Goal: Task Accomplishment & Management: Manage account settings

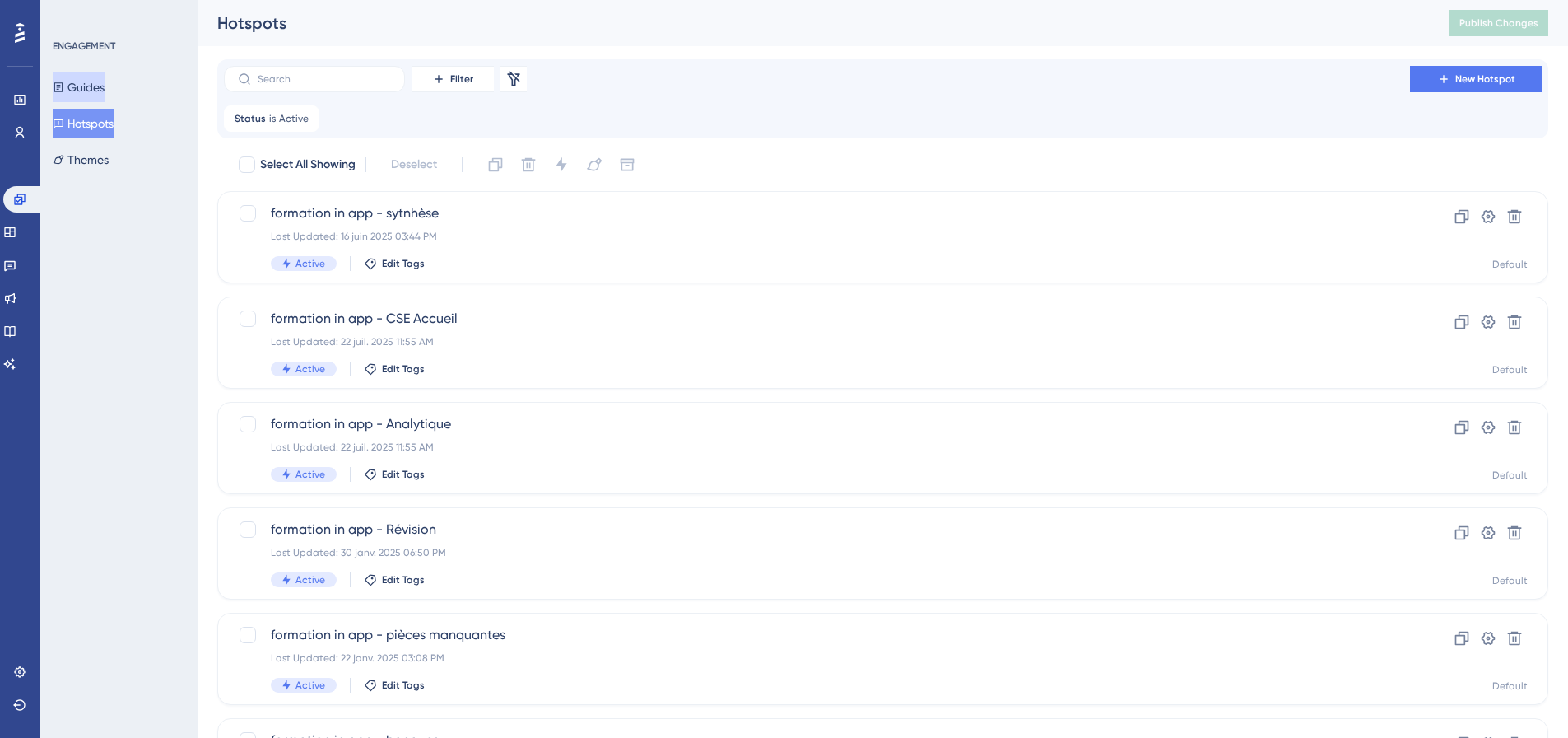
click at [101, 101] on button "Guides" at bounding box center [78, 87] width 51 height 30
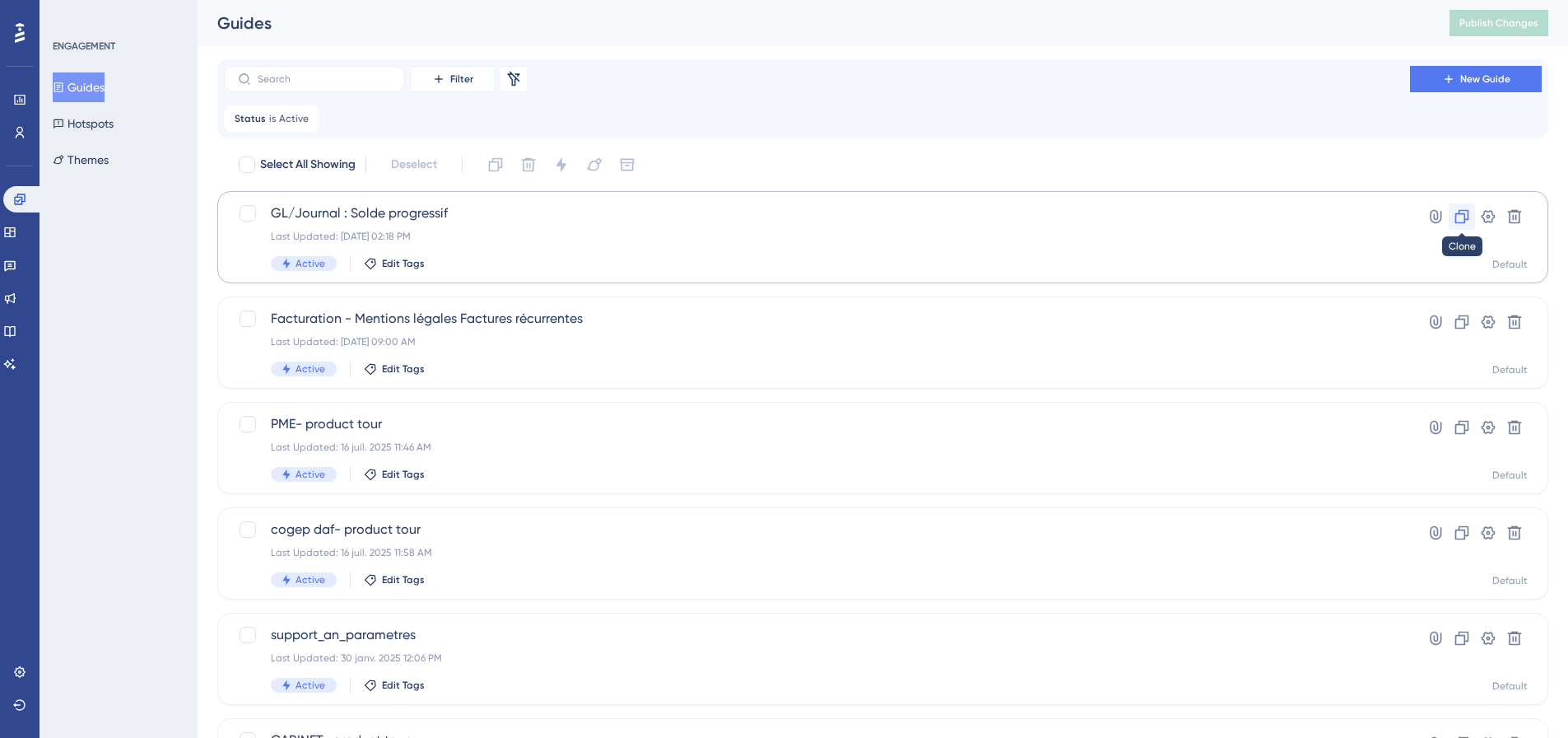
click at [1465, 219] on icon at bounding box center [1462, 217] width 14 height 14
click at [105, 105] on div "Guides Hotspots Themes" at bounding box center [119, 123] width 133 height 102
click at [104, 113] on button "Hotspots" at bounding box center [83, 124] width 61 height 30
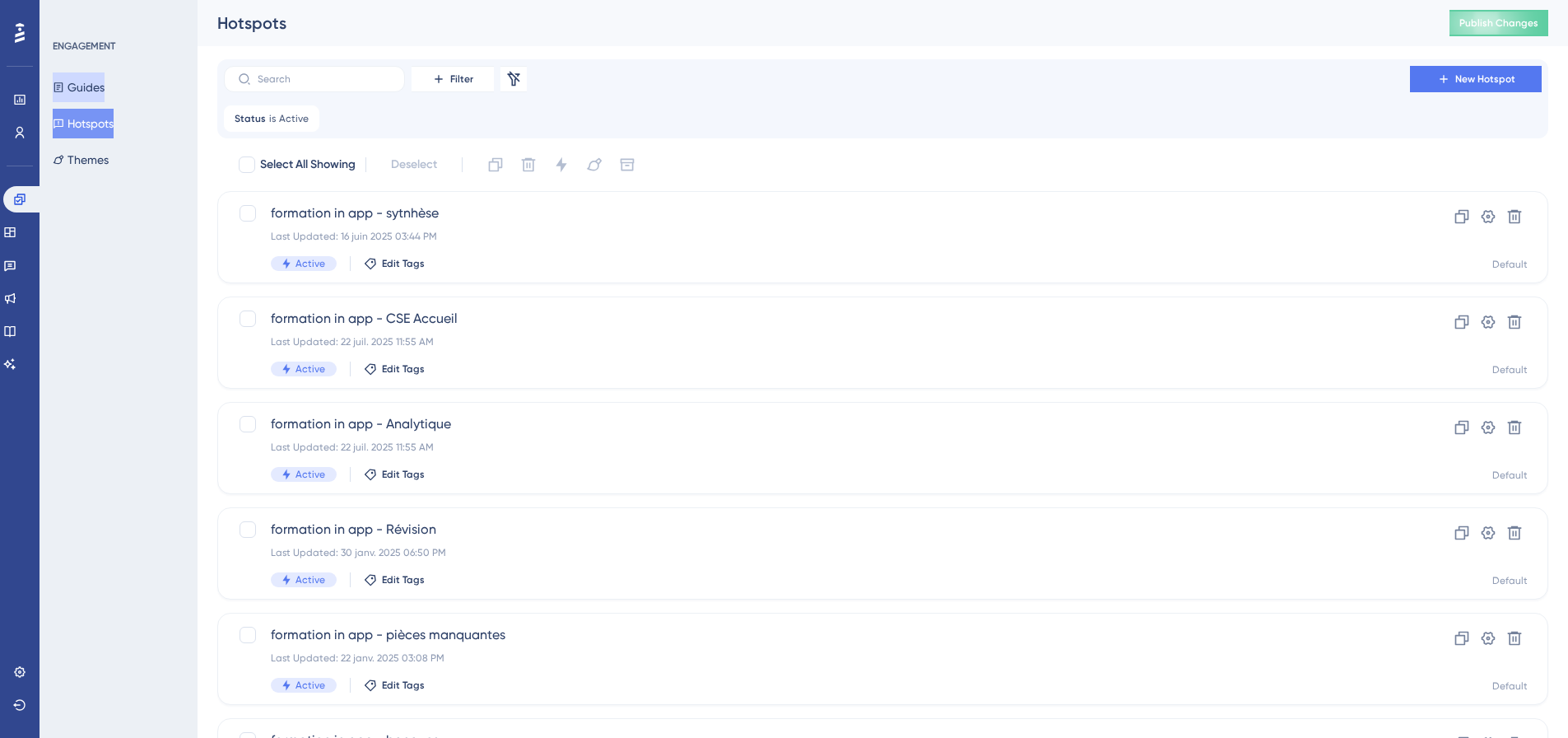
click at [96, 81] on button "Guides" at bounding box center [78, 87] width 51 height 30
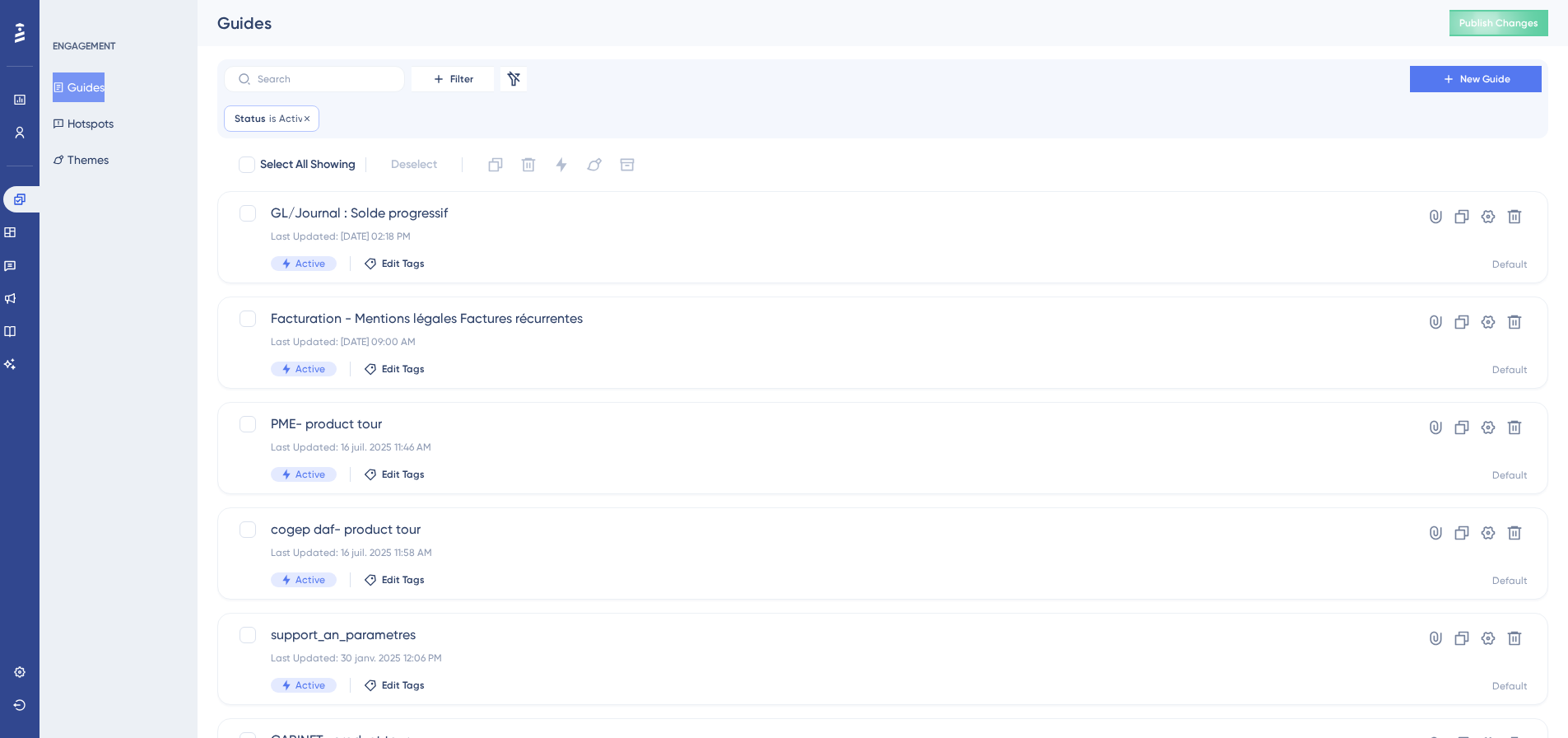
click at [283, 121] on span "Active" at bounding box center [294, 118] width 30 height 13
click at [303, 121] on icon at bounding box center [307, 119] width 10 height 10
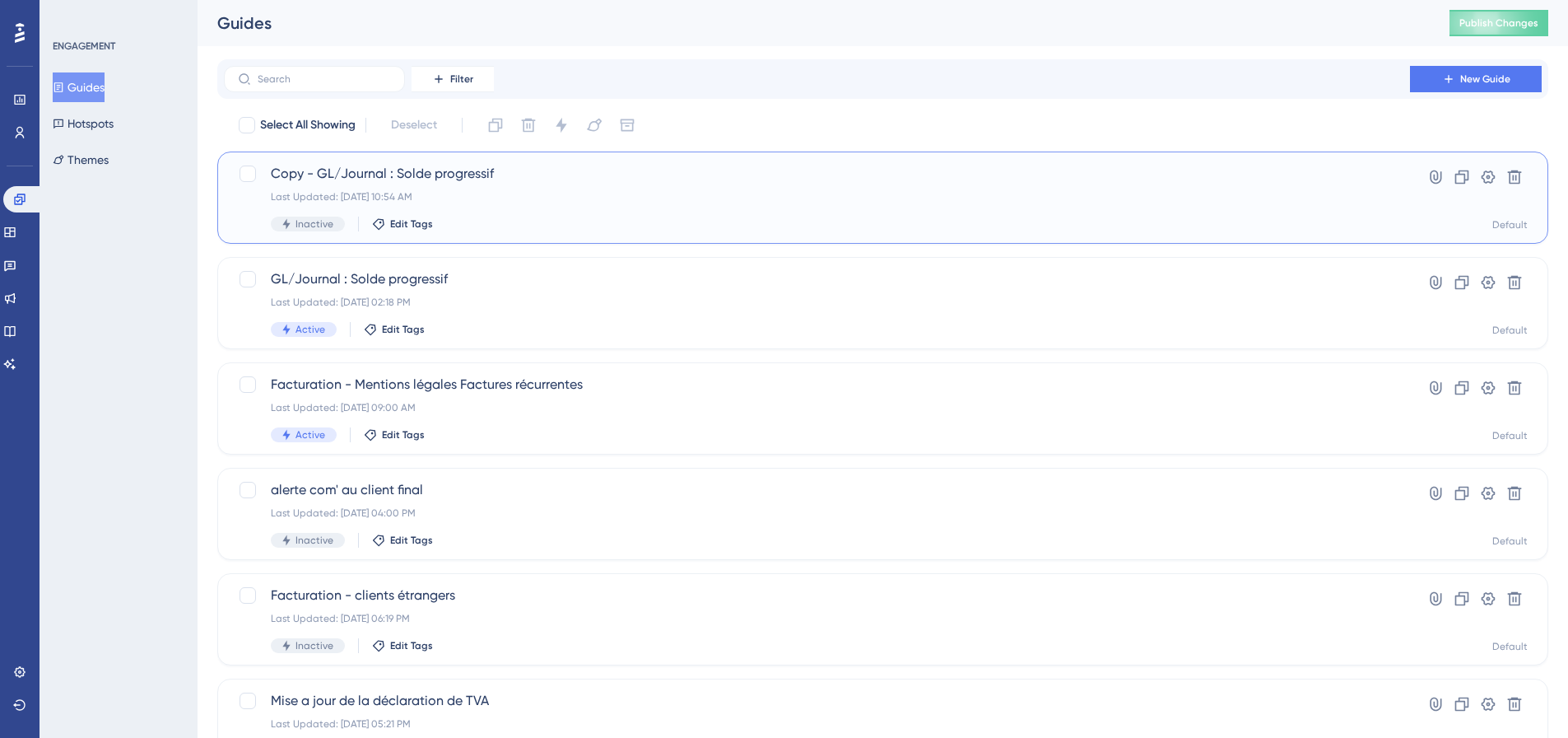
click at [487, 178] on span "Copy - GL/Journal : Solde progressif" at bounding box center [817, 174] width 1092 height 20
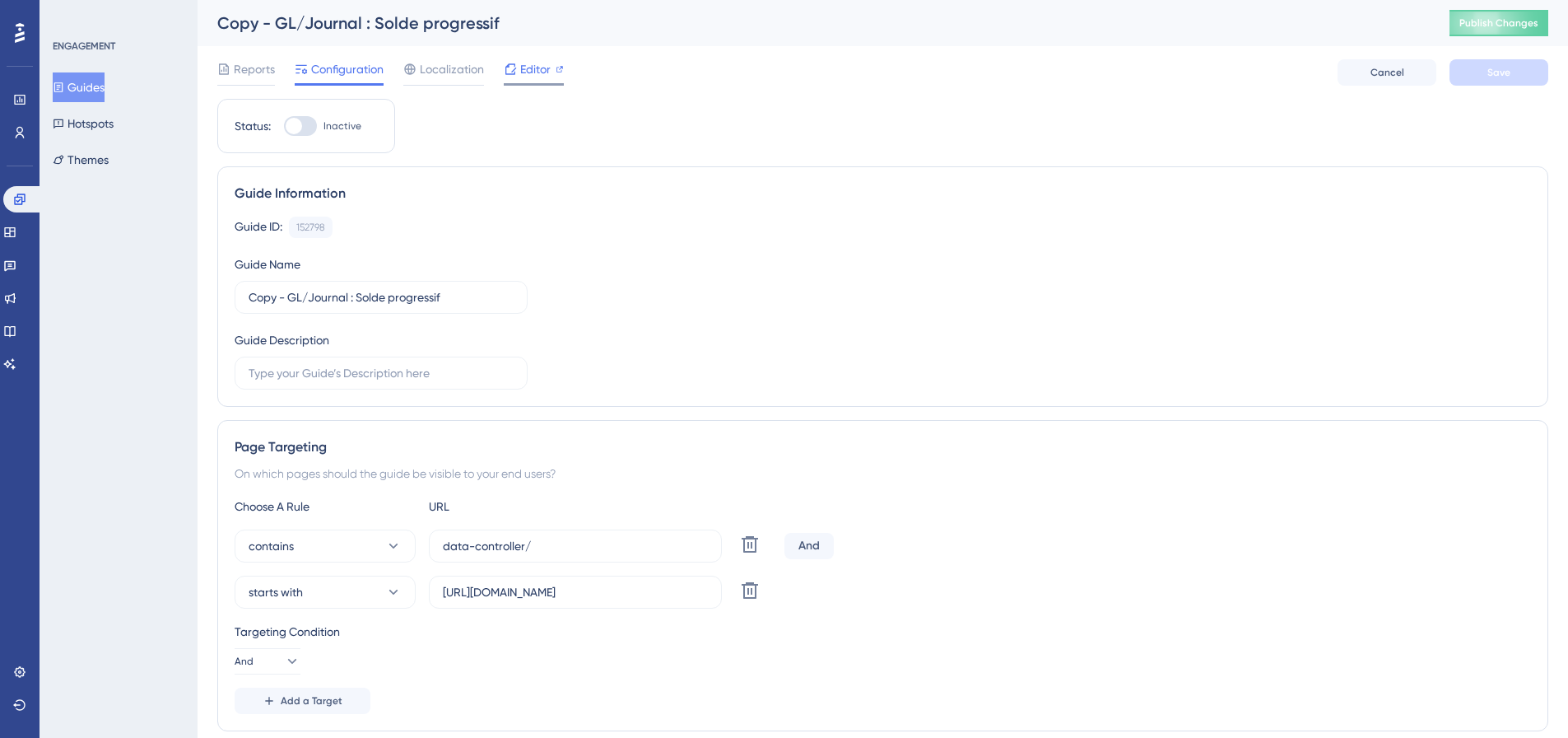
click at [524, 67] on span "Editor" at bounding box center [535, 69] width 31 height 20
drag, startPoint x: 469, startPoint y: 303, endPoint x: 229, endPoint y: 307, distance: 240.0
click at [229, 307] on div "Guide Information Guide ID: 152798 Copy Guide Name Copy - GL/Journal : Solde pr…" at bounding box center [883, 286] width 1332 height 240
click at [383, 285] on label "Copy - GL/Journal : Solde progressif" at bounding box center [381, 297] width 293 height 33
click at [383, 288] on input "Copy - GL/Journal : Solde progressif" at bounding box center [382, 297] width 265 height 18
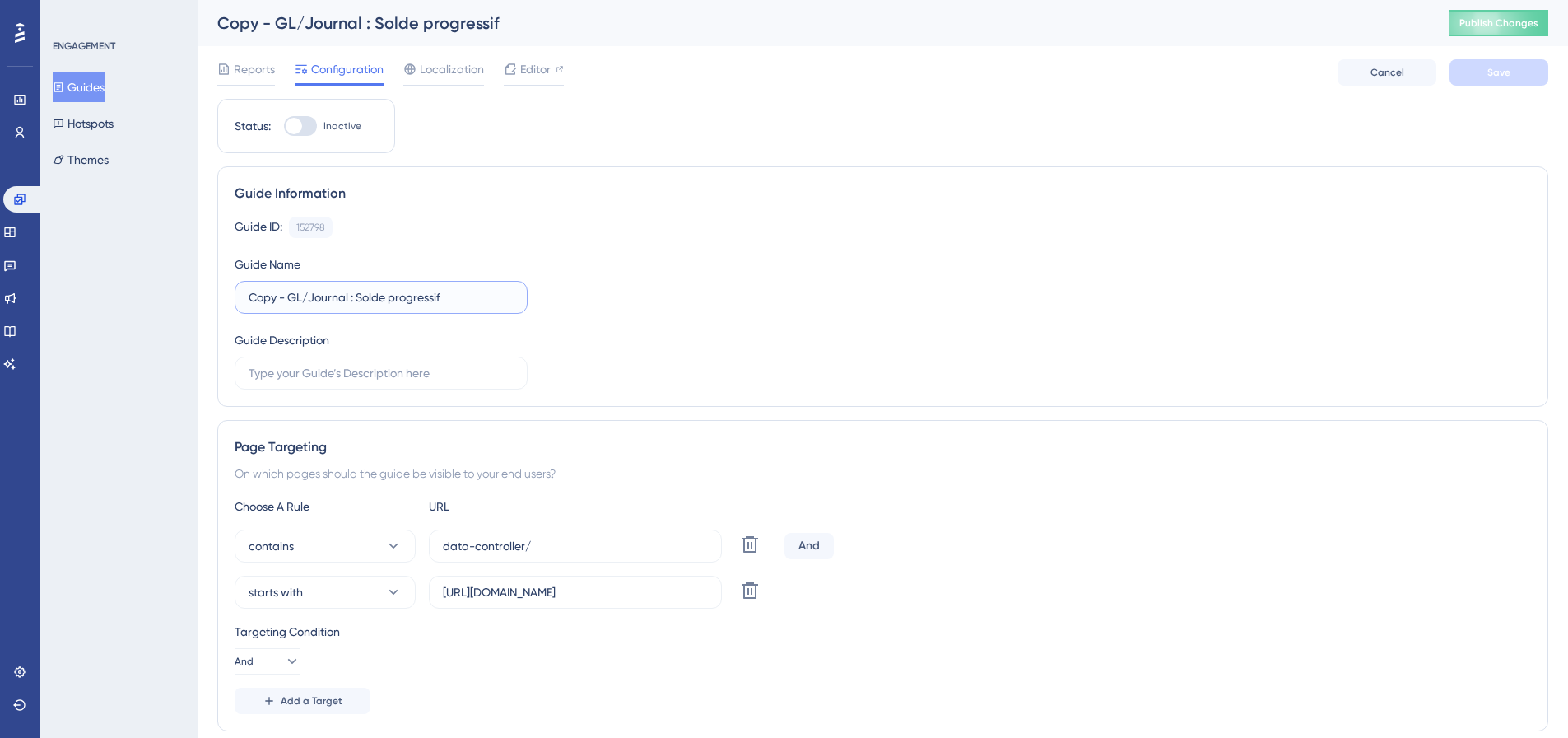
click at [352, 300] on input "Copy - GL/Journal : Solde progressif" at bounding box center [382, 297] width 265 height 18
click at [469, 289] on input "Copy - GL/Journal : Solde progressif" at bounding box center [382, 297] width 265 height 18
drag, startPoint x: 351, startPoint y: 300, endPoint x: 205, endPoint y: 307, distance: 146.2
click at [302, 303] on input "Balance : Solde progressif" at bounding box center [382, 297] width 265 height 18
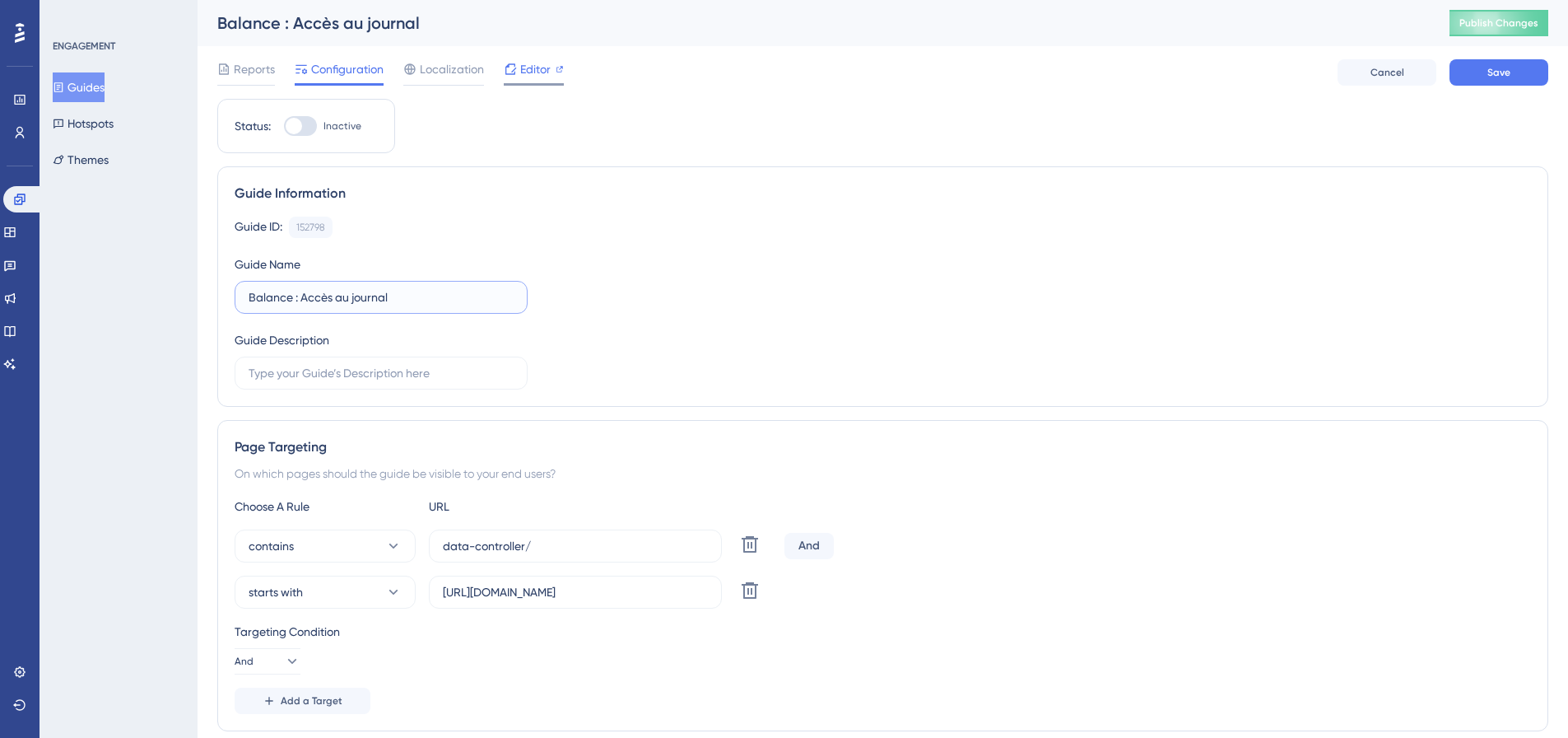
type input "Balance : Accès au journal"
click at [522, 77] on span "Editor" at bounding box center [535, 69] width 31 height 20
click at [536, 70] on span "Editor" at bounding box center [535, 69] width 31 height 20
